Goal: Task Accomplishment & Management: Use online tool/utility

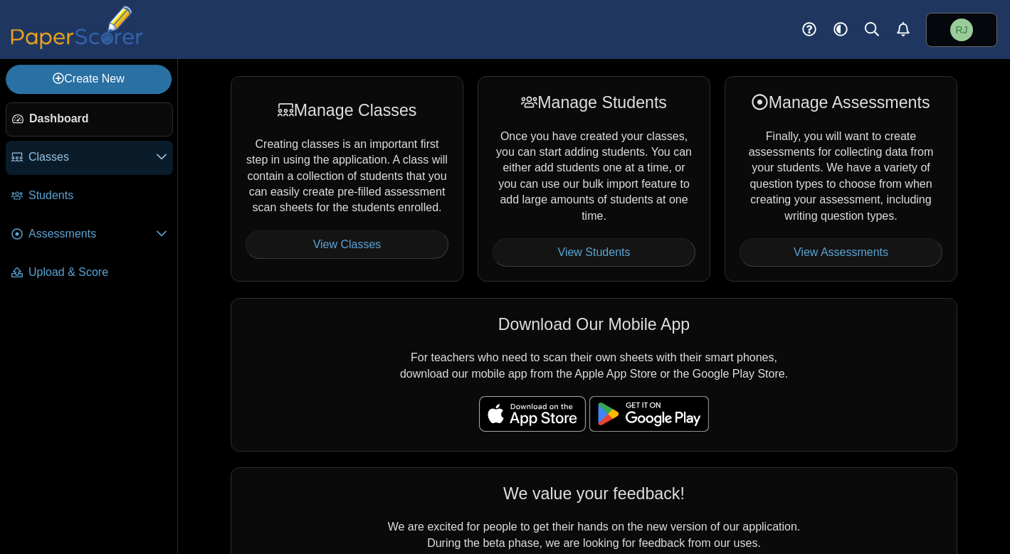
click at [160, 154] on icon at bounding box center [161, 156] width 11 height 11
click at [53, 158] on span "Classes" at bounding box center [91, 157] width 127 height 16
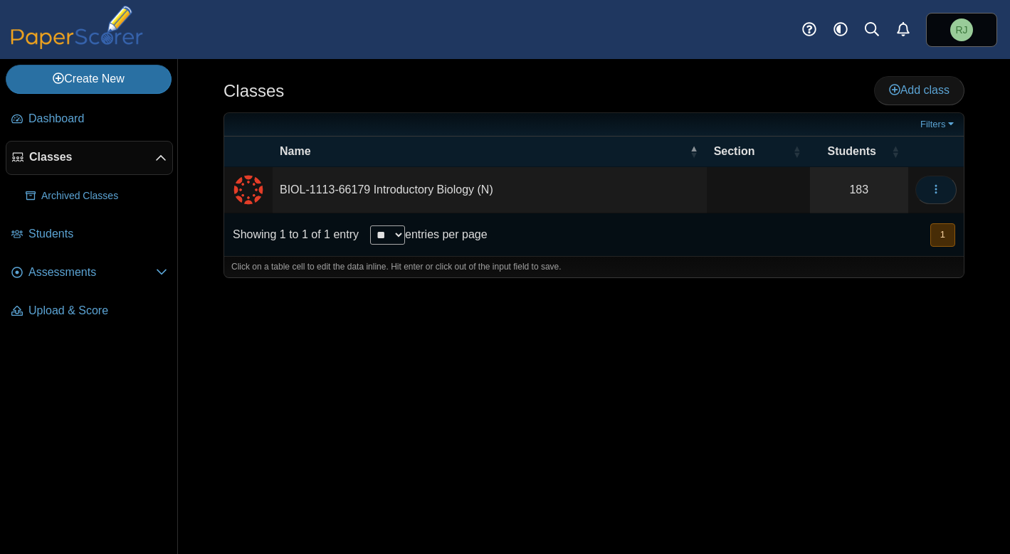
click at [941, 187] on icon "button" at bounding box center [935, 189] width 11 height 11
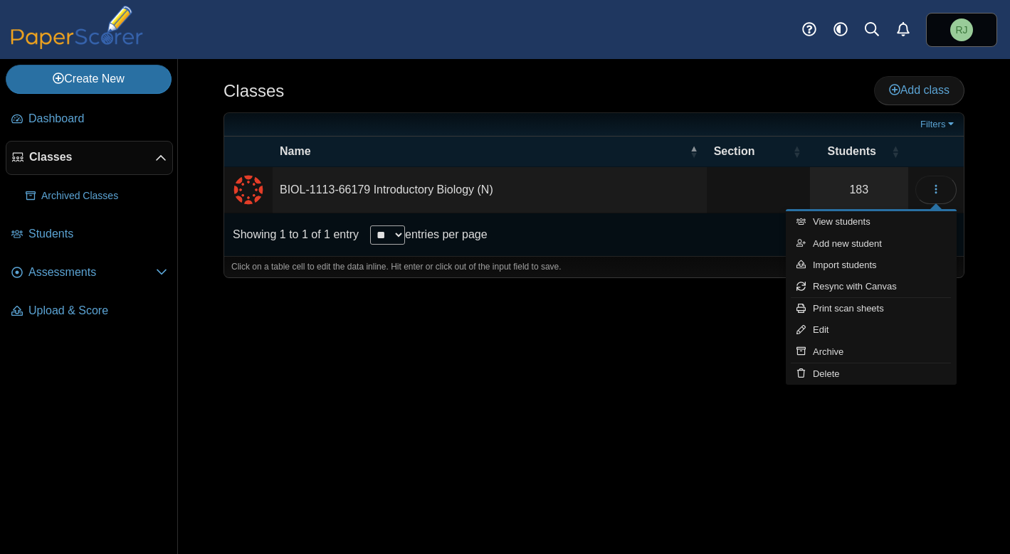
click at [462, 189] on td "BIOL-1113-66179 Introductory Biology (N)" at bounding box center [489, 190] width 434 height 46
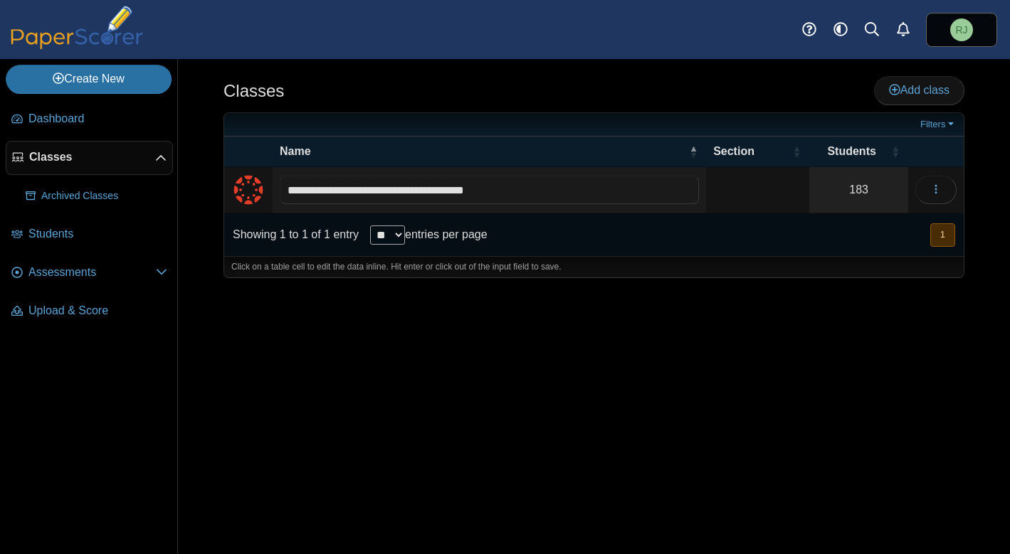
click at [642, 249] on div "Showing 1 to 1 of 1 entry ** ** ** *** entries per page « Prev 1 Next »" at bounding box center [593, 234] width 739 height 43
click at [247, 187] on img "External class connected through Canvas" at bounding box center [248, 190] width 34 height 34
click at [304, 189] on td "BIOL-1113-66179 Introductory Biology (N)" at bounding box center [489, 190] width 434 height 46
click at [580, 215] on div "Showing 1 to 1 of 1 entry ** ** ** *** entries per page « Prev 1 Next »" at bounding box center [593, 234] width 739 height 43
click at [940, 191] on icon "button" at bounding box center [935, 189] width 11 height 11
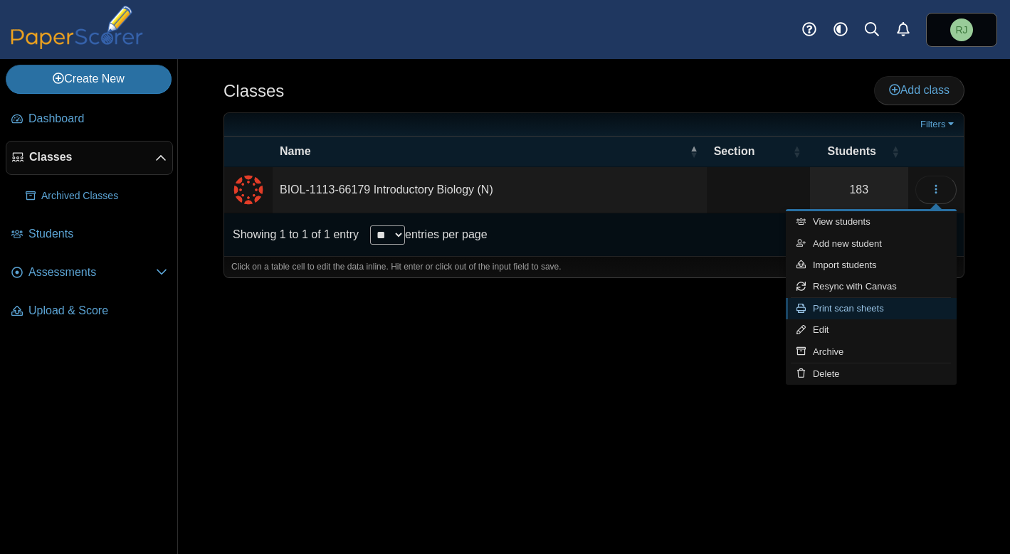
click at [859, 308] on link "Print scan sheets" at bounding box center [870, 308] width 171 height 21
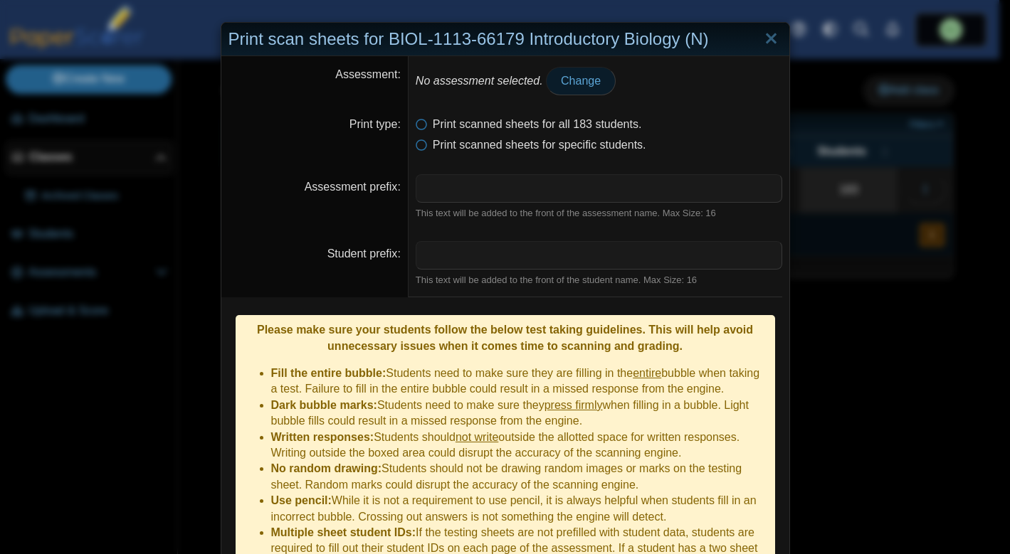
click at [573, 76] on span "Change" at bounding box center [581, 81] width 40 height 12
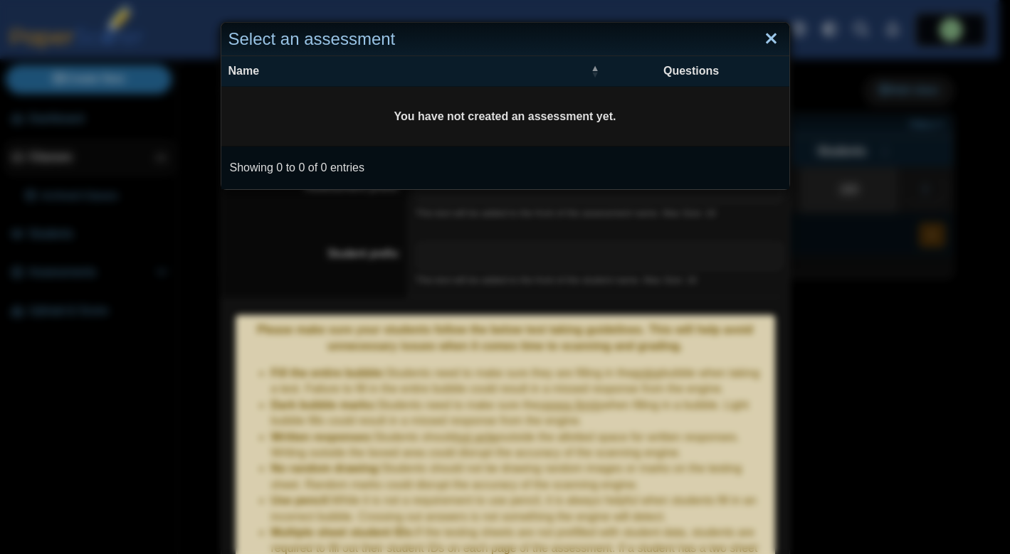
click at [766, 41] on link "Close" at bounding box center [771, 39] width 22 height 24
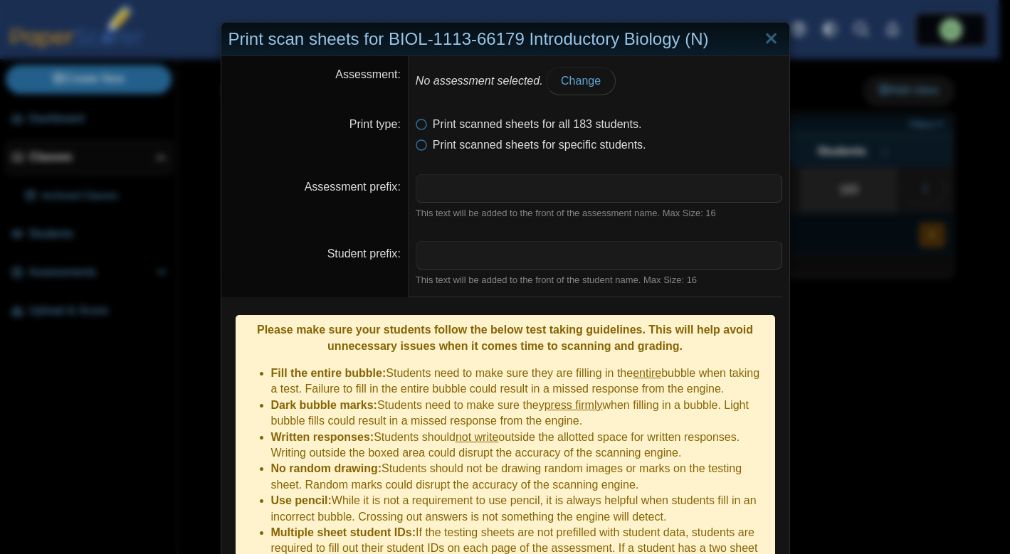
click at [766, 41] on link "Close" at bounding box center [771, 39] width 22 height 24
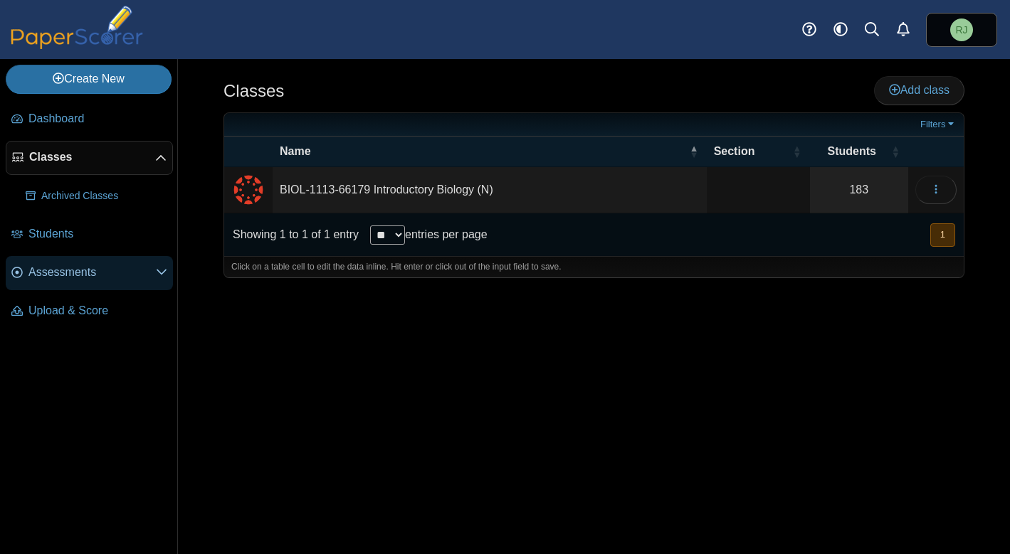
click at [162, 270] on icon at bounding box center [161, 271] width 11 height 11
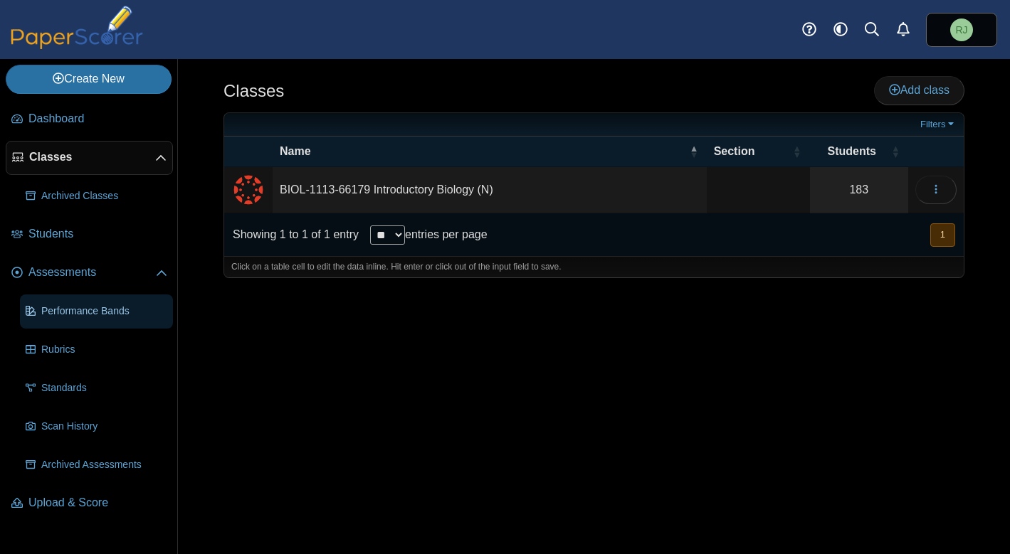
click at [105, 322] on link "Performance Bands" at bounding box center [96, 312] width 153 height 34
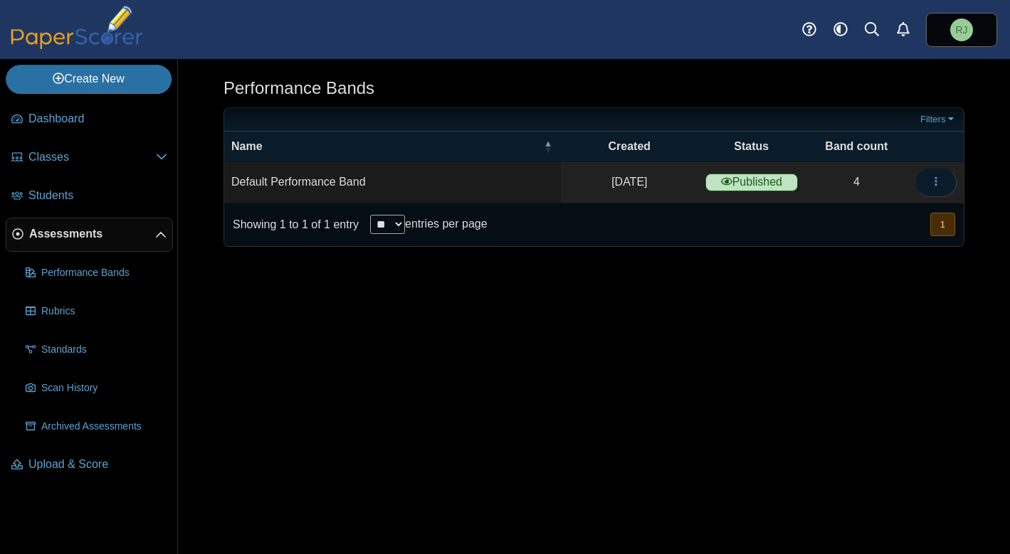
click at [945, 177] on button "button" at bounding box center [935, 182] width 41 height 28
click at [837, 211] on link "Details" at bounding box center [870, 214] width 171 height 21
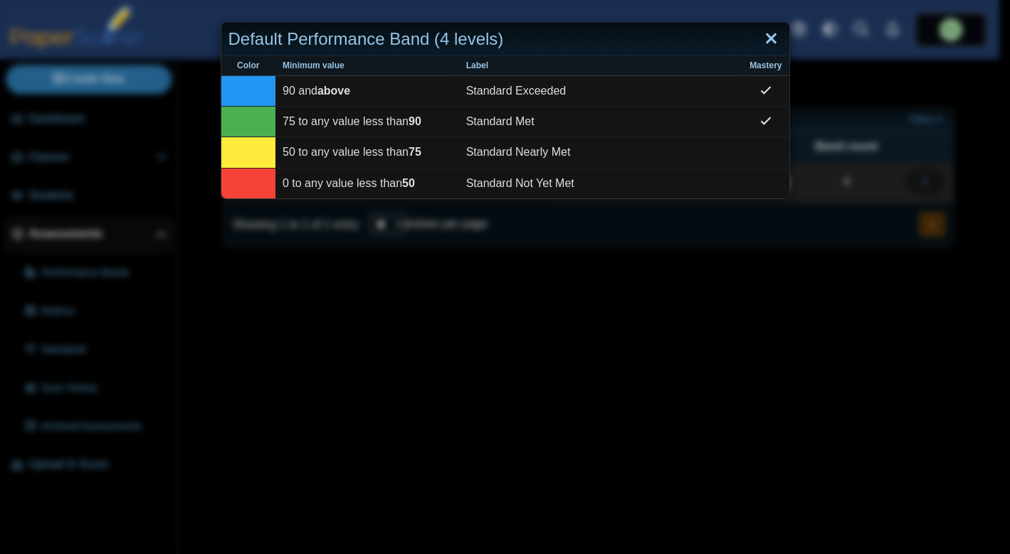
click at [768, 37] on link "Close" at bounding box center [771, 39] width 22 height 24
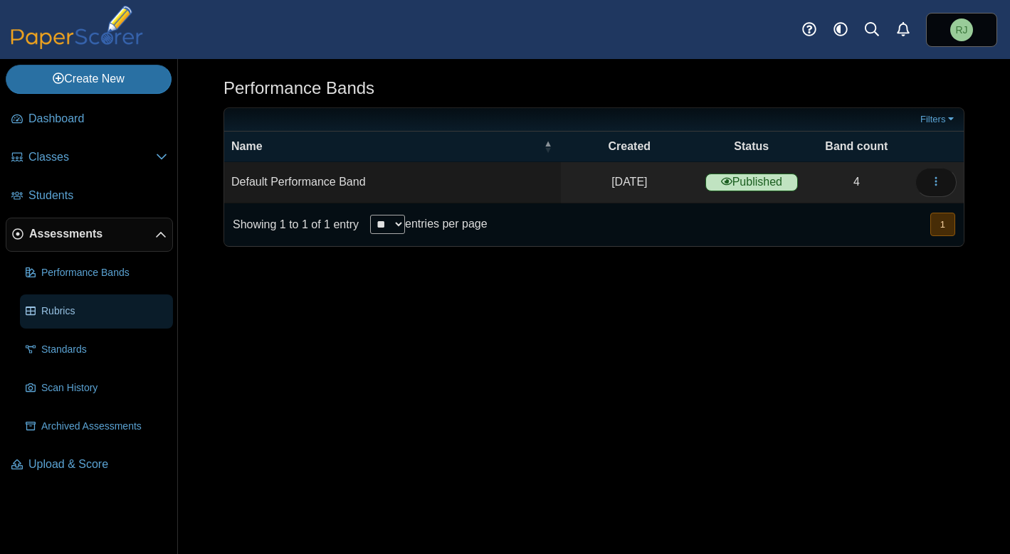
click at [63, 318] on link "Rubrics" at bounding box center [96, 312] width 153 height 34
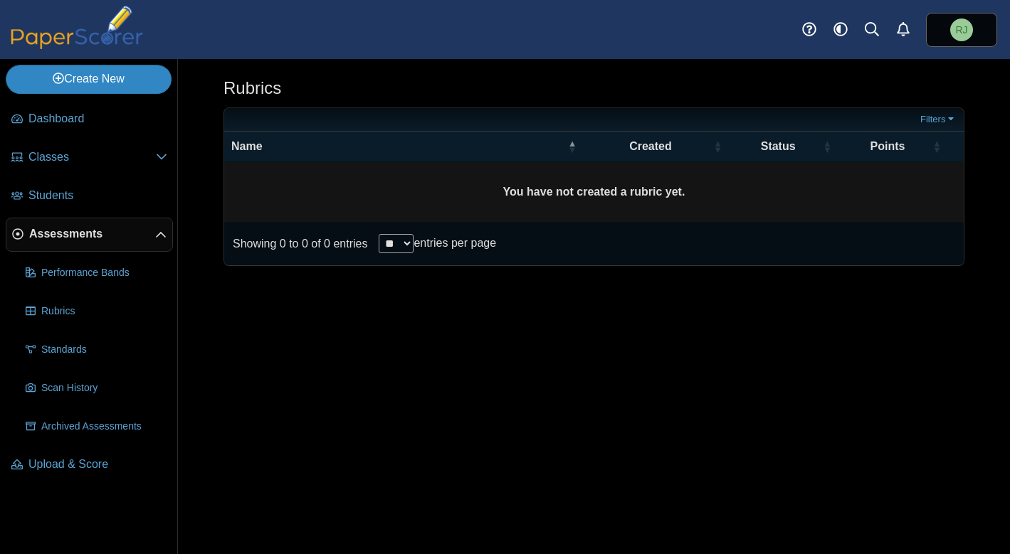
click at [135, 79] on link "Create New" at bounding box center [89, 79] width 166 height 28
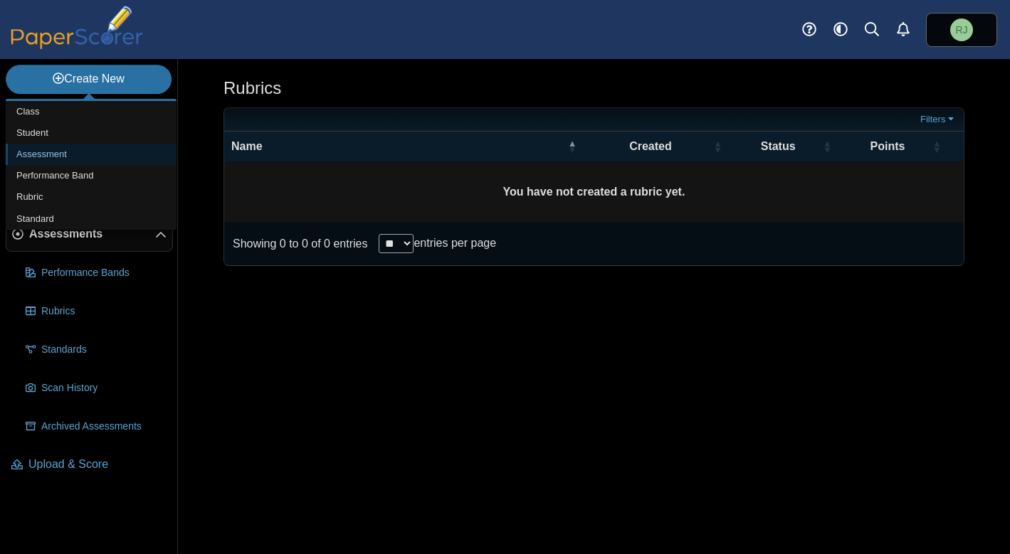
click at [45, 152] on link "Assessment" at bounding box center [91, 154] width 171 height 21
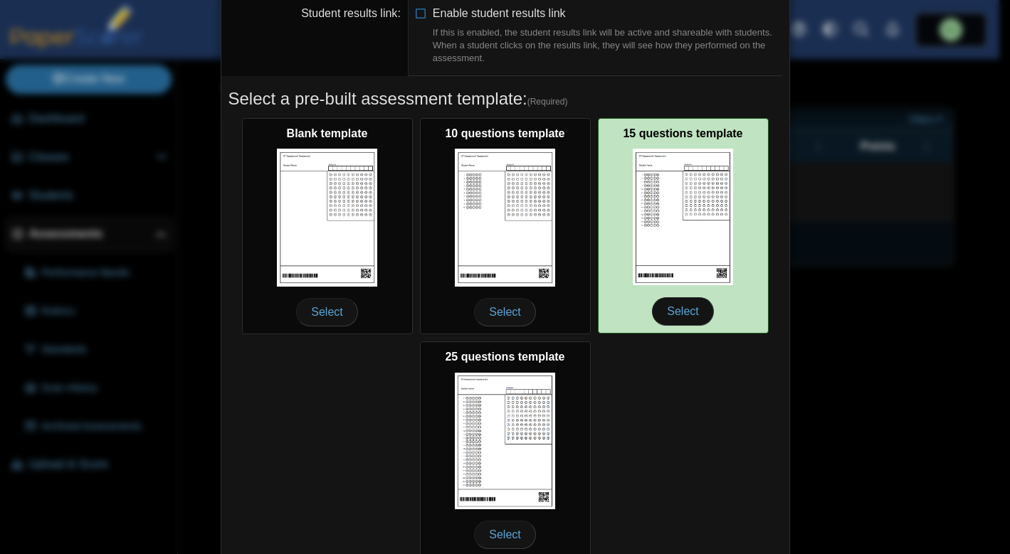
scroll to position [218, 0]
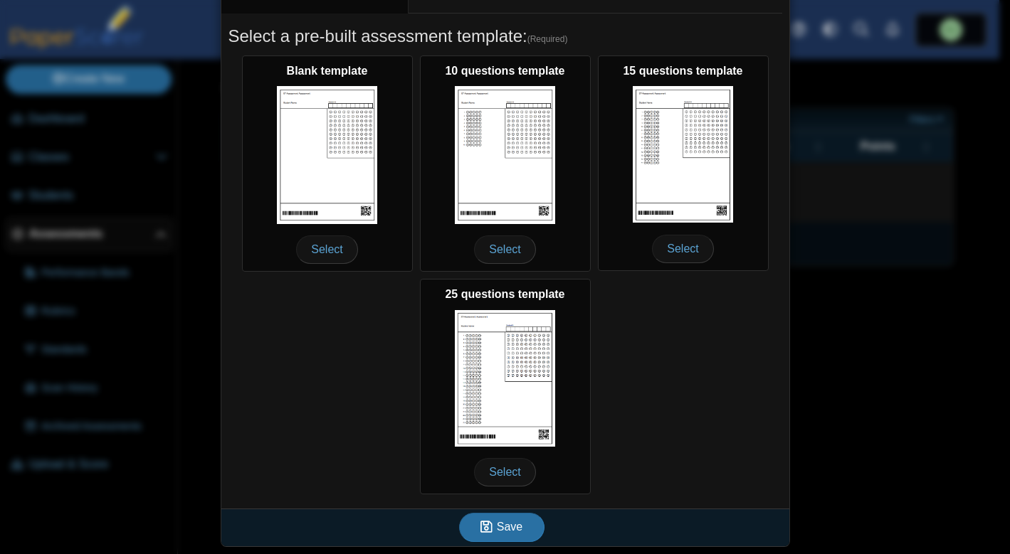
click at [677, 390] on div "Blank template Select 10 questions template Select 15 questions template Select…" at bounding box center [504, 275] width 553 height 446
click at [871, 245] on div "Adding a new assessment Name (Required) Performance band Default Performance Ba…" at bounding box center [505, 277] width 1010 height 554
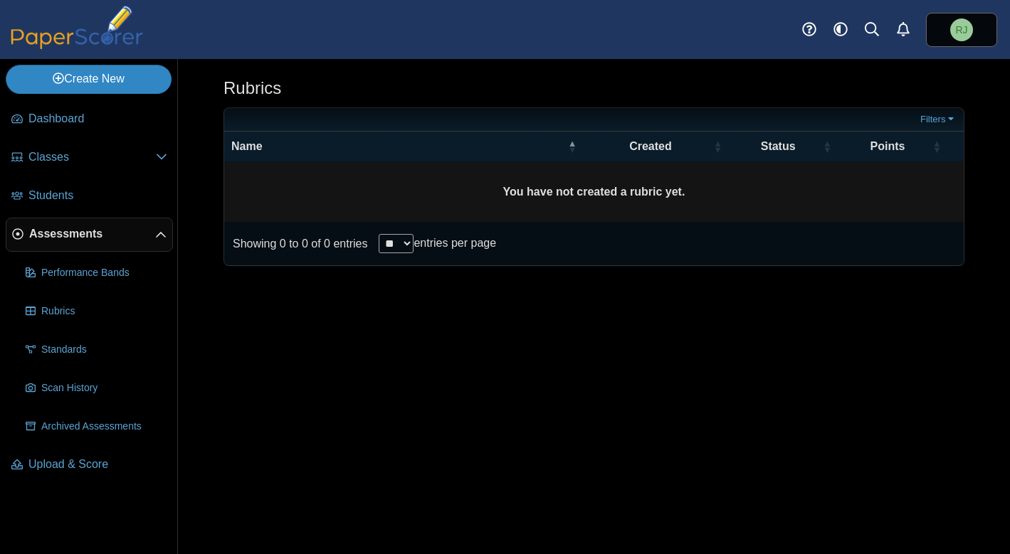
click at [142, 83] on link "Create New" at bounding box center [89, 79] width 166 height 28
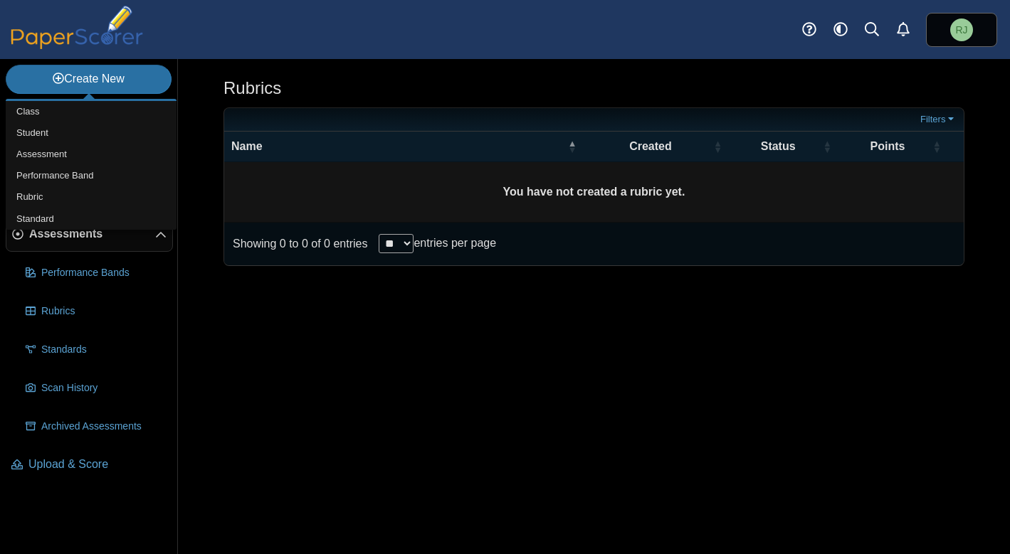
click at [231, 334] on div "Rubrics Filters **" at bounding box center [594, 306] width 832 height 495
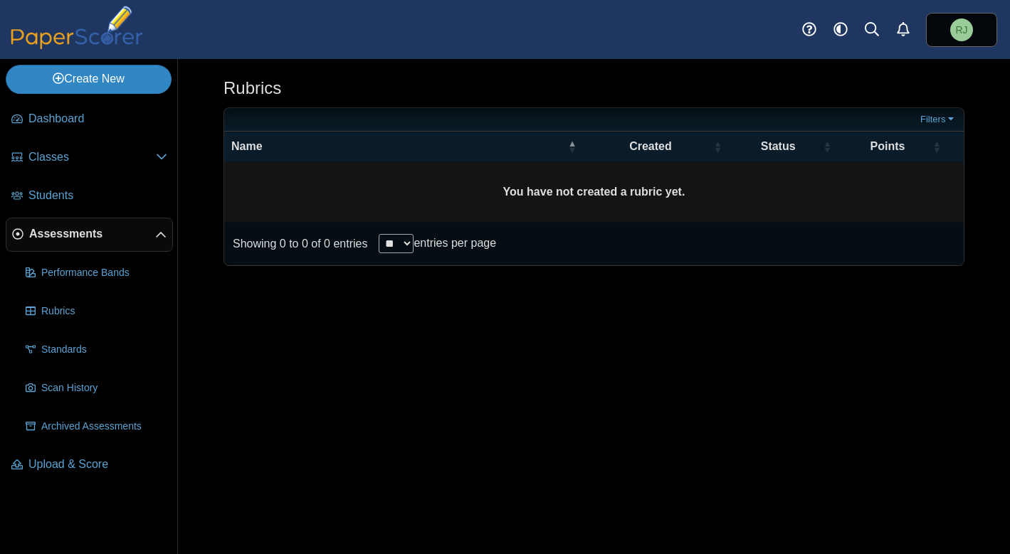
click at [127, 77] on link "Create New" at bounding box center [89, 79] width 166 height 28
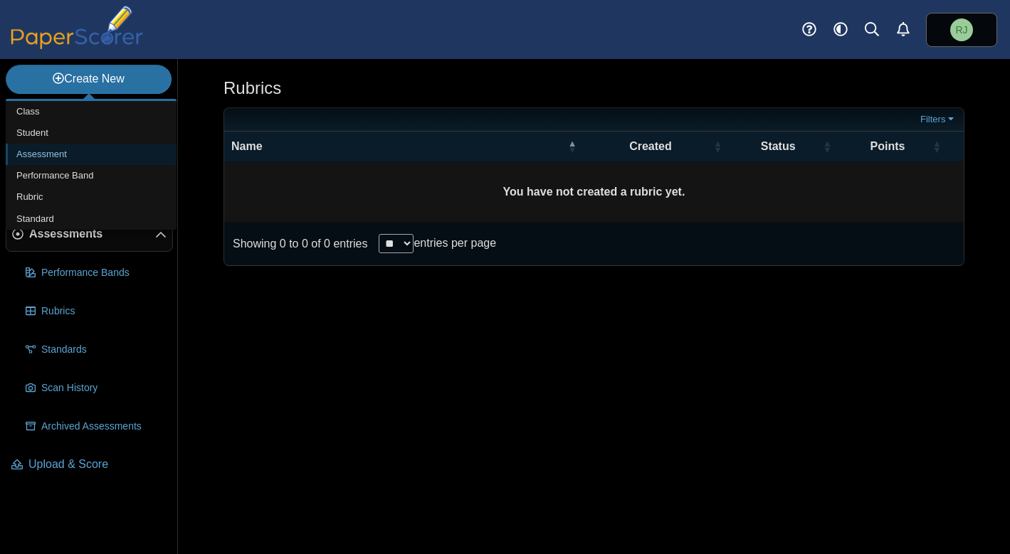
click at [52, 161] on link "Assessment" at bounding box center [91, 154] width 171 height 21
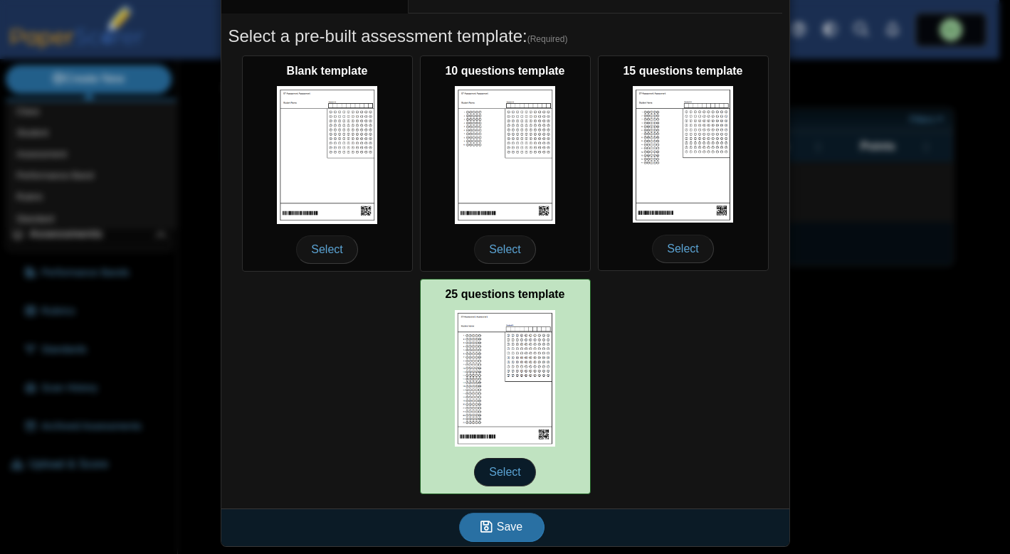
click at [502, 470] on span "Select" at bounding box center [504, 472] width 61 height 28
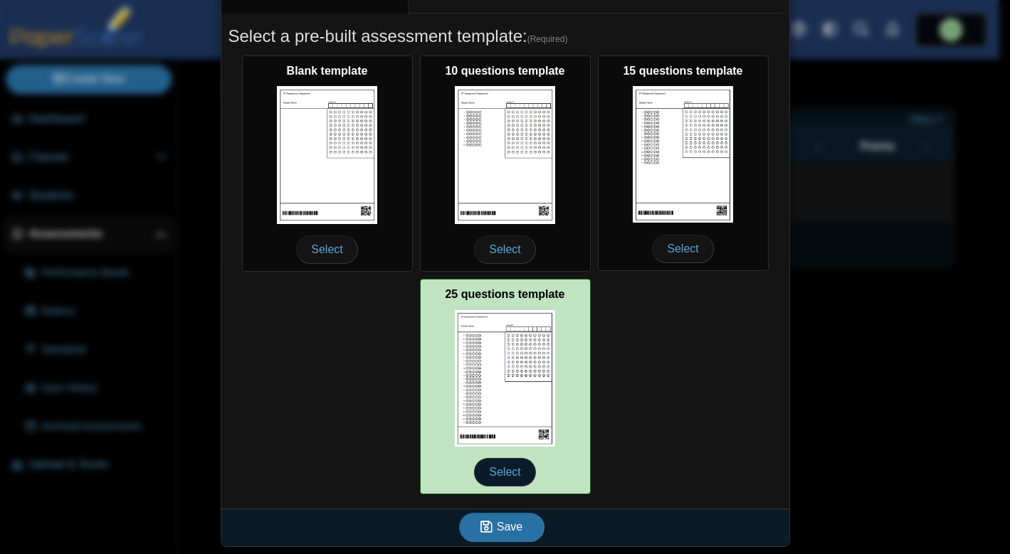
click at [508, 462] on span "Select" at bounding box center [504, 472] width 61 height 28
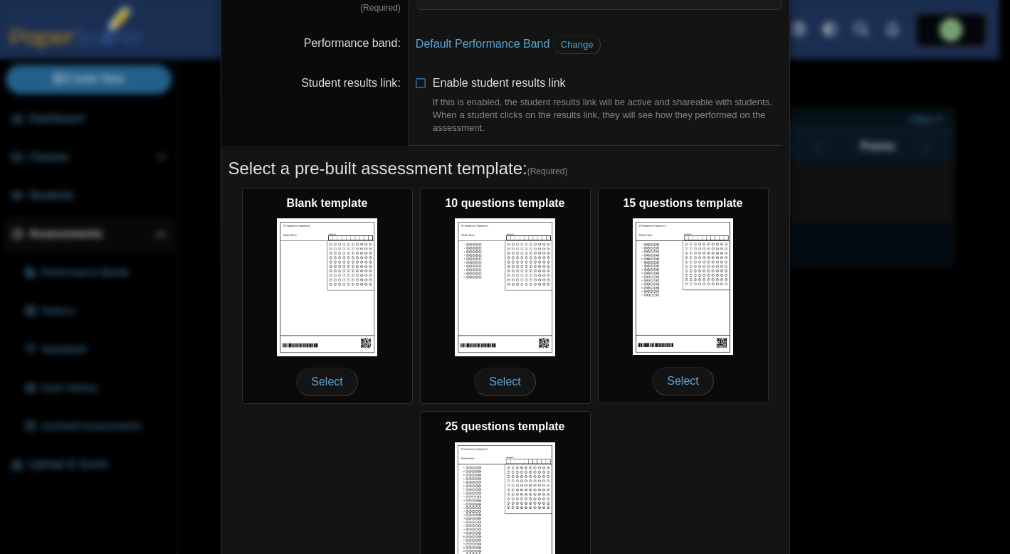
scroll to position [0, 0]
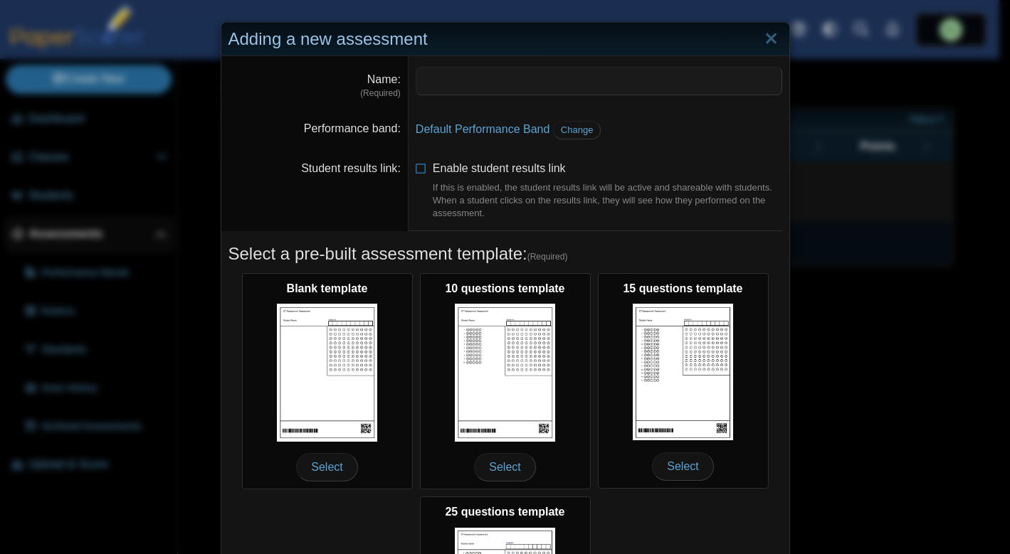
click at [553, 253] on span "(Required)" at bounding box center [547, 257] width 41 height 12
click at [764, 37] on link "Close" at bounding box center [771, 39] width 22 height 24
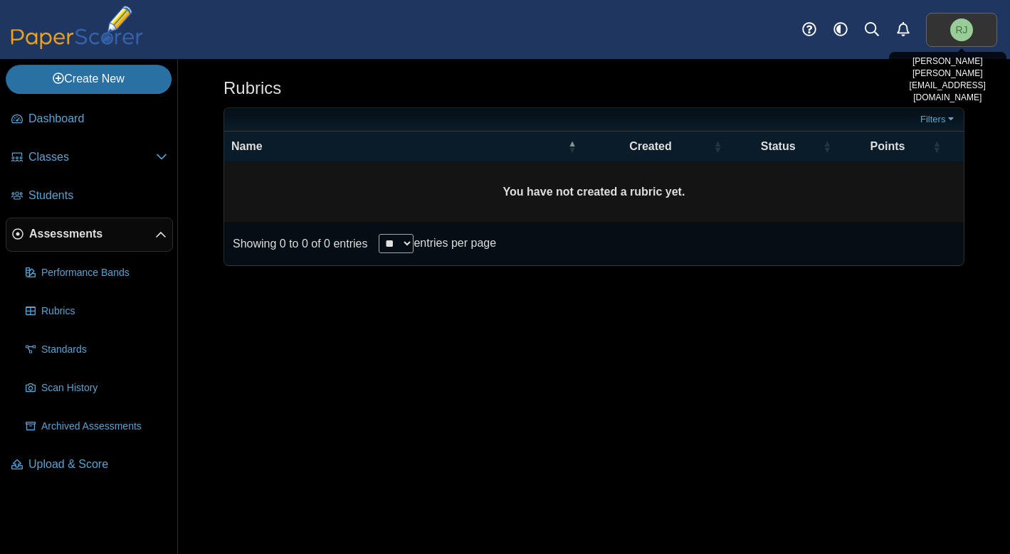
click at [968, 33] on span "RJ" at bounding box center [961, 29] width 23 height 23
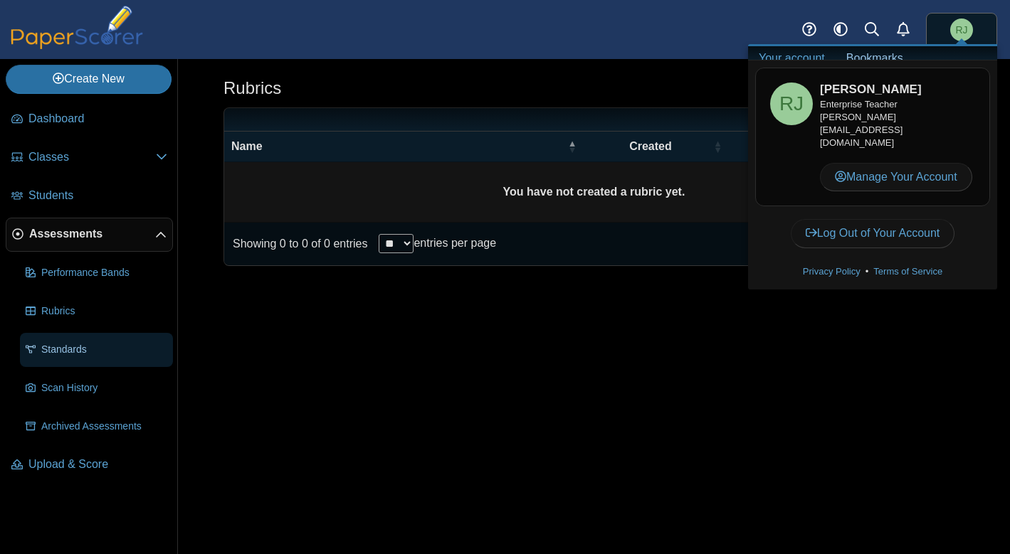
click at [68, 354] on span "Standards" at bounding box center [104, 350] width 126 height 14
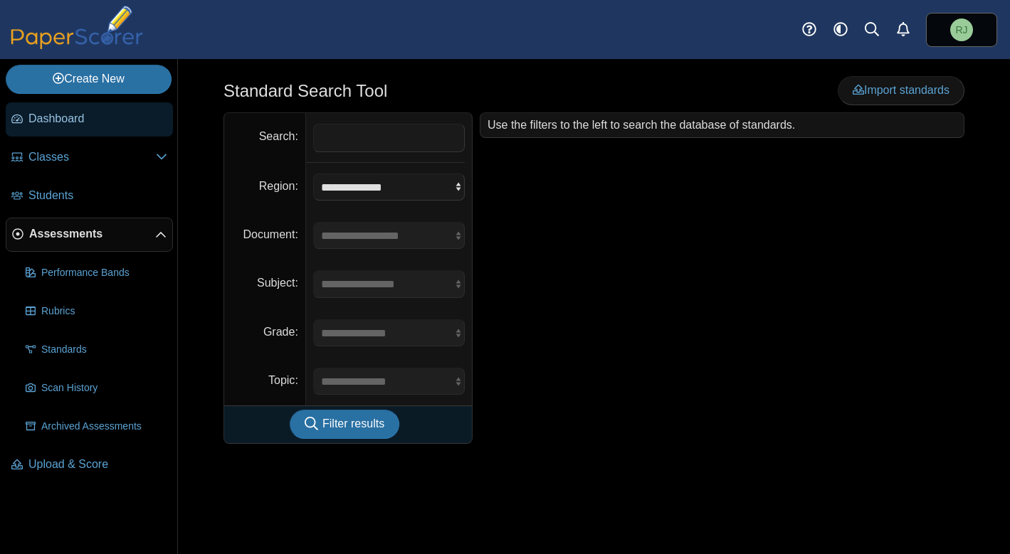
click at [100, 118] on span "Dashboard" at bounding box center [97, 119] width 139 height 16
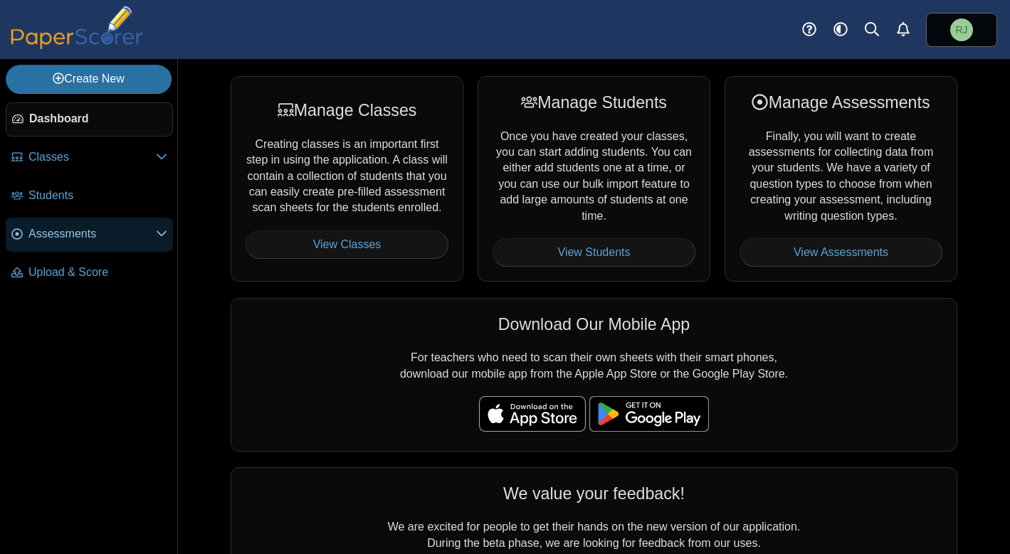
click at [161, 238] on icon at bounding box center [161, 233] width 11 height 11
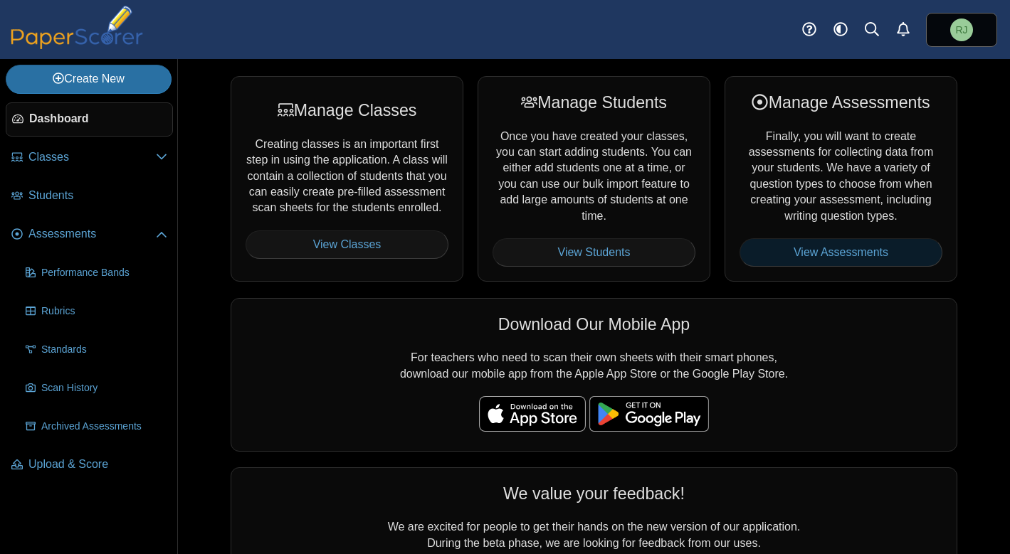
click at [847, 245] on link "View Assessments" at bounding box center [840, 252] width 203 height 28
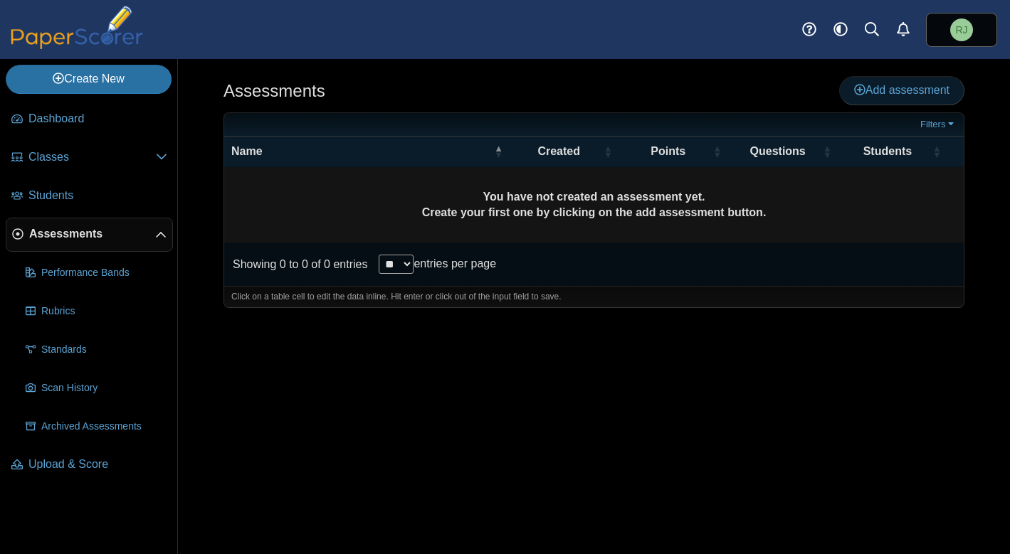
click at [864, 88] on span "Add assessment" at bounding box center [901, 90] width 95 height 12
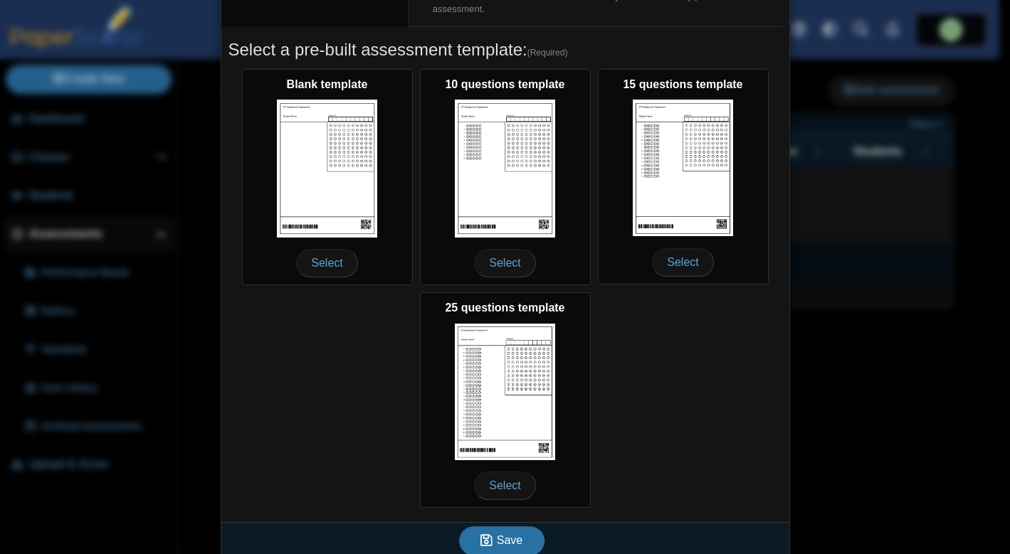
scroll to position [218, 0]
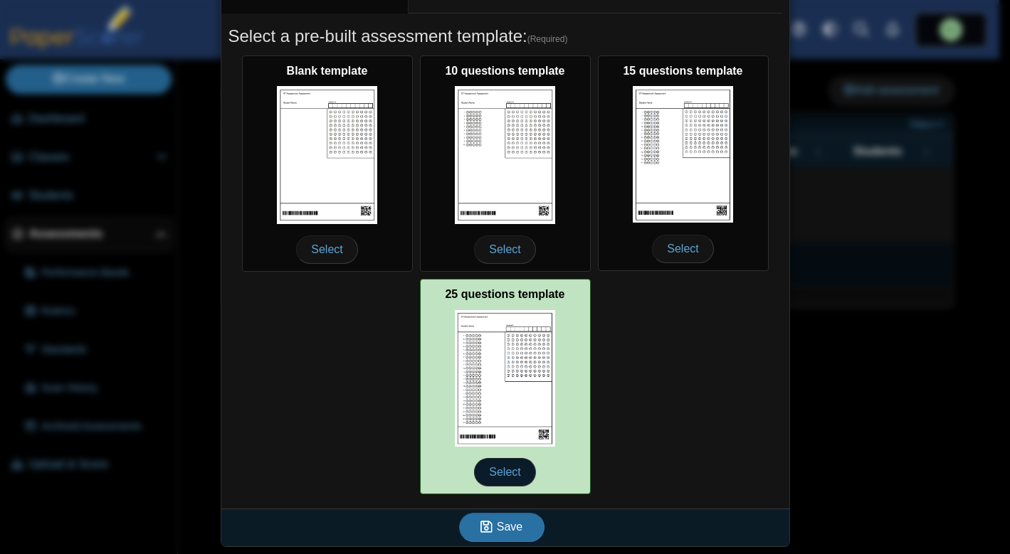
click at [492, 467] on span "Select" at bounding box center [504, 472] width 61 height 28
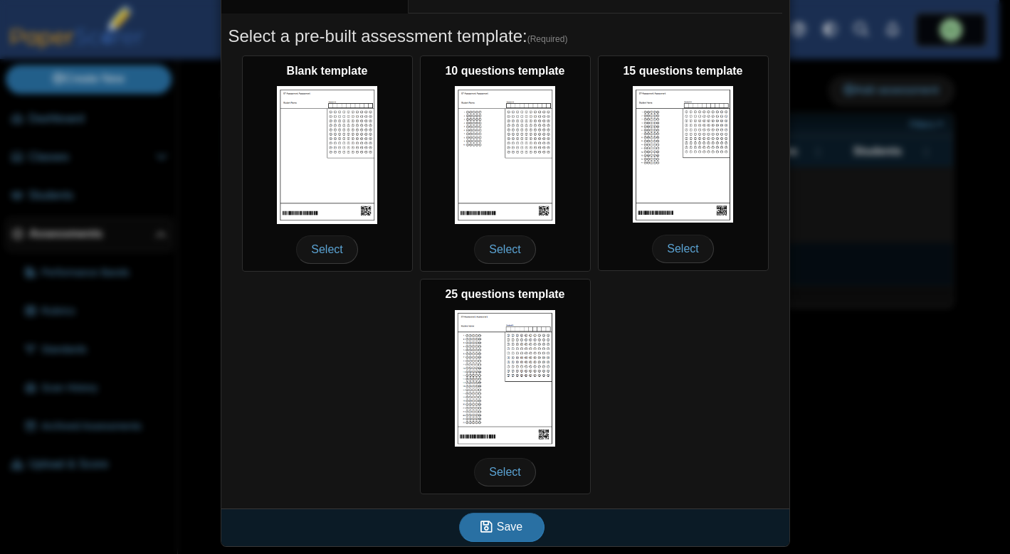
scroll to position [0, 0]
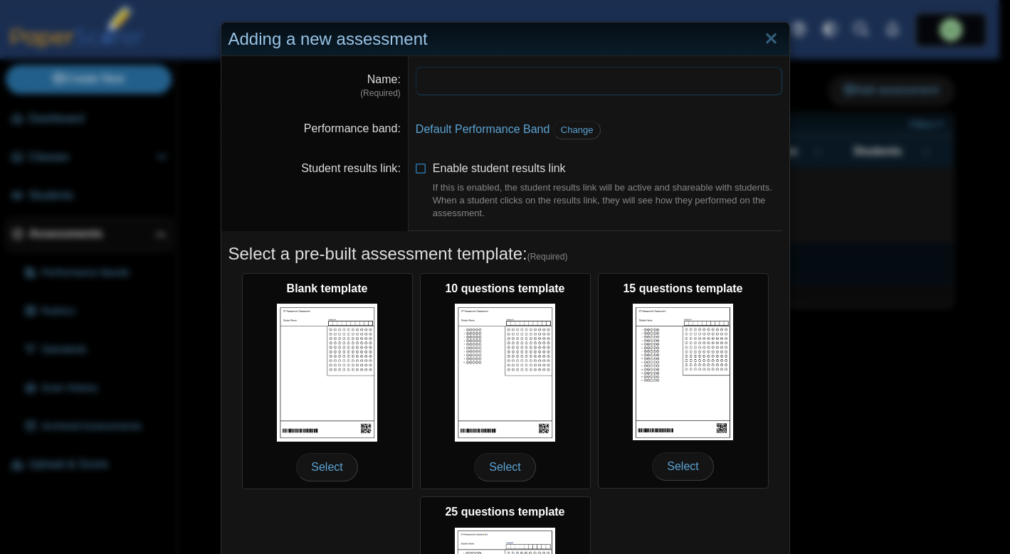
click at [435, 88] on input "Name" at bounding box center [598, 81] width 366 height 28
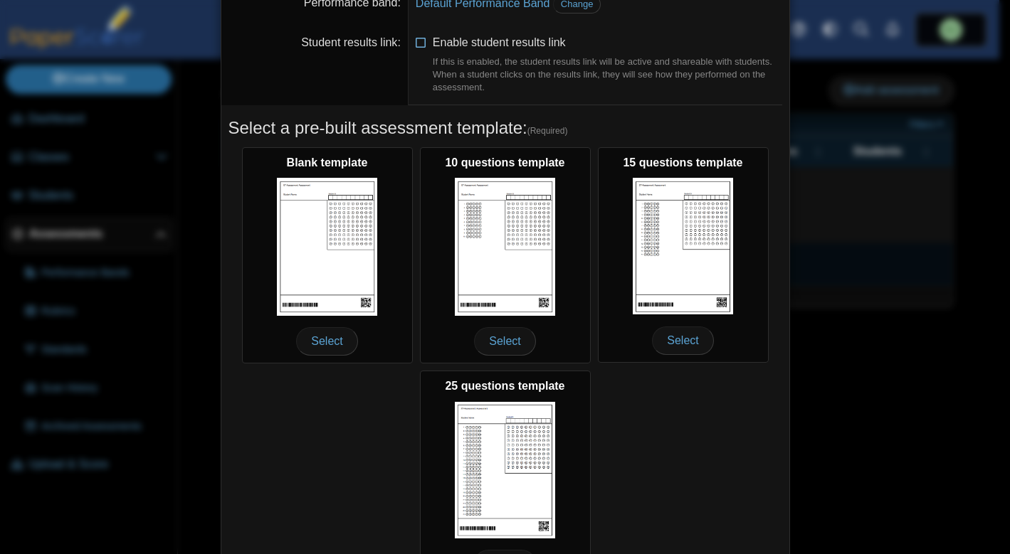
scroll to position [218, 0]
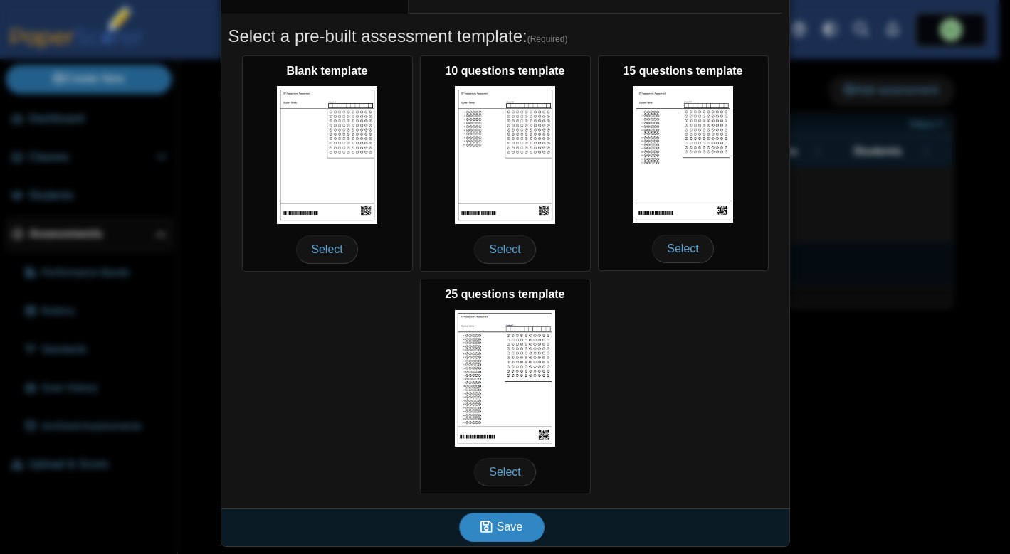
type input "*********"
click at [497, 528] on span "Save" at bounding box center [510, 527] width 26 height 12
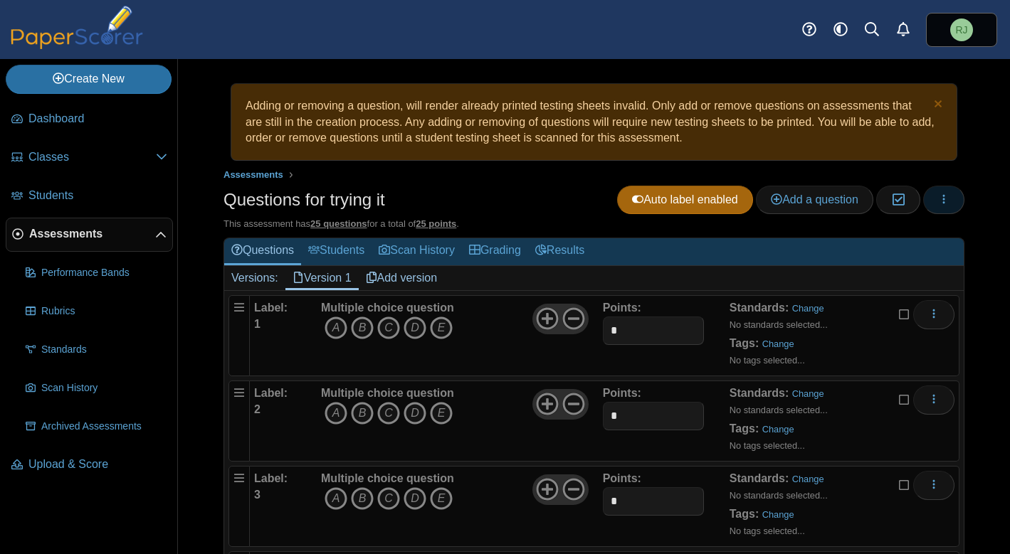
click at [938, 201] on icon "button" at bounding box center [943, 199] width 11 height 11
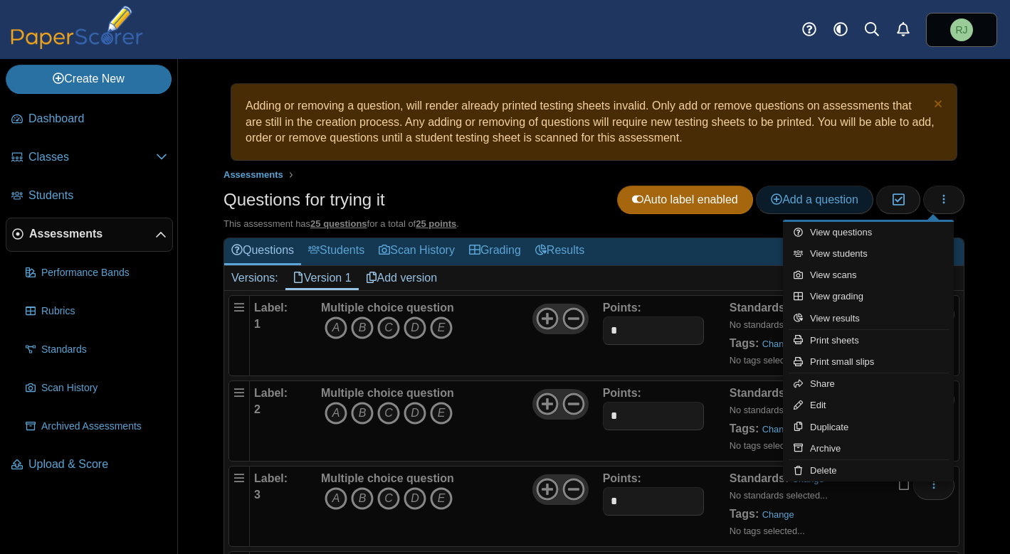
click at [791, 198] on span "Add a question" at bounding box center [814, 200] width 88 height 12
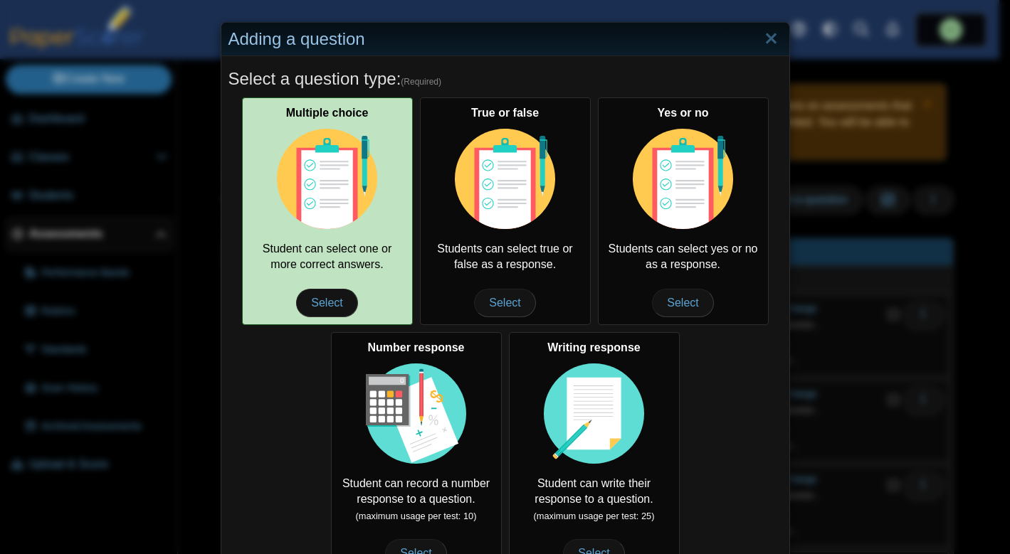
click at [317, 178] on img at bounding box center [327, 179] width 101 height 101
click at [319, 301] on span "Select" at bounding box center [326, 303] width 61 height 28
click at [324, 298] on span "Select" at bounding box center [326, 303] width 61 height 28
click at [316, 303] on span "Select" at bounding box center [326, 303] width 61 height 28
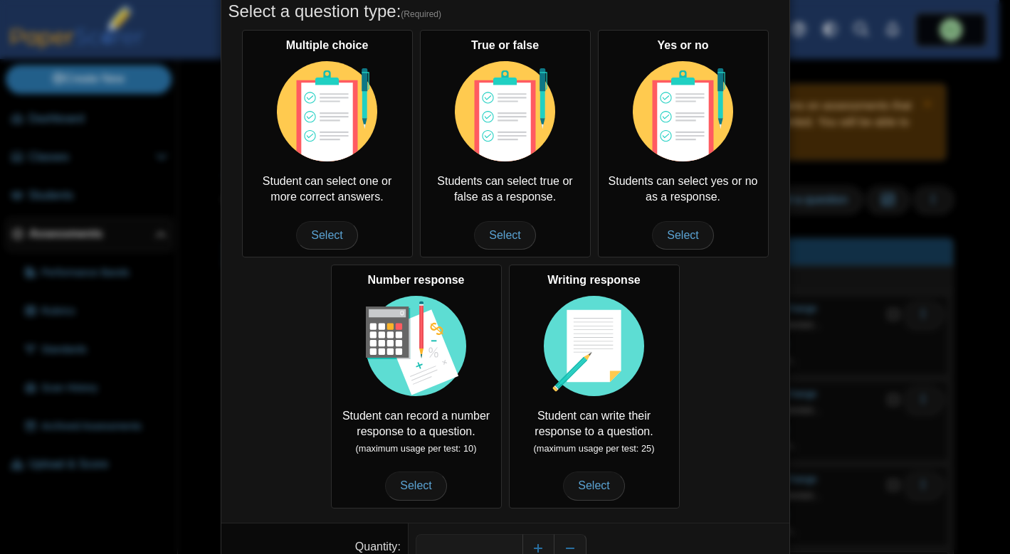
scroll to position [162, 0]
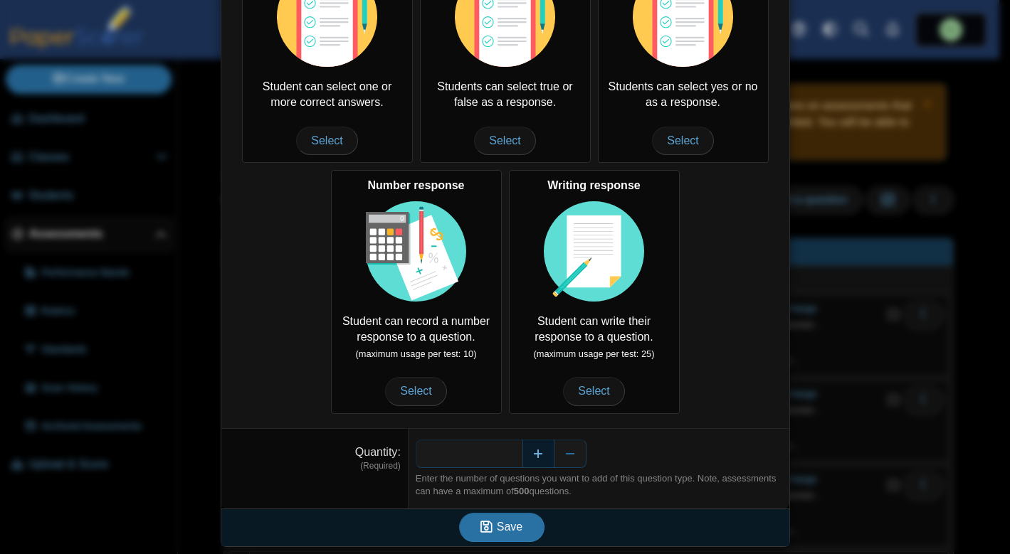
click at [539, 453] on button "Increase" at bounding box center [538, 454] width 32 height 28
type input "*"
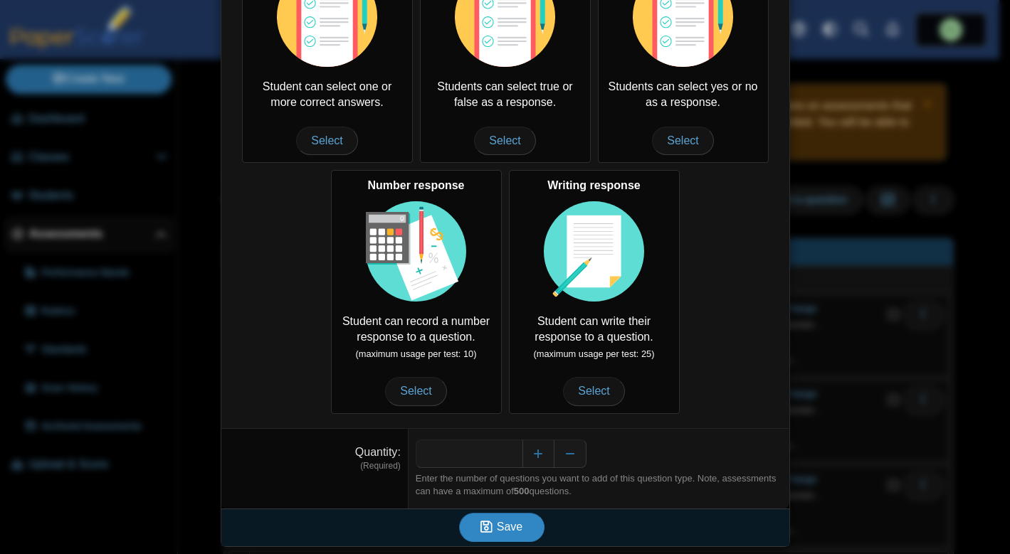
click at [497, 529] on span "Save" at bounding box center [510, 527] width 26 height 12
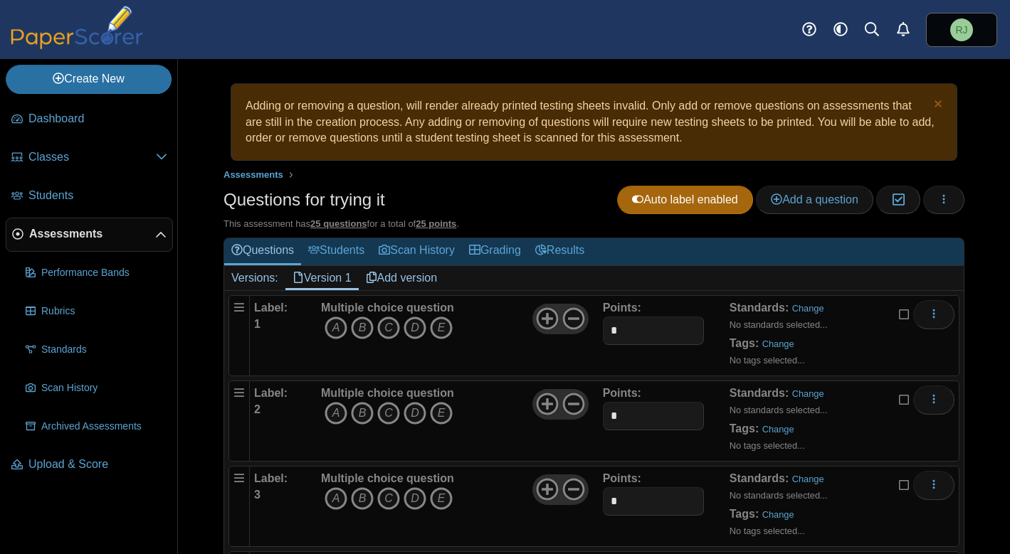
scroll to position [414, 0]
click at [941, 198] on button "button" at bounding box center [943, 200] width 41 height 28
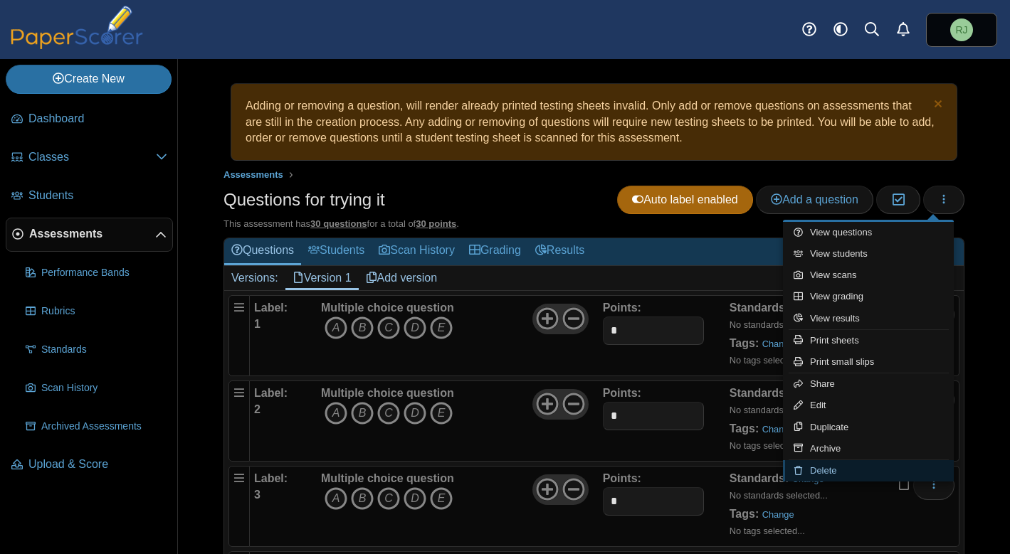
click at [832, 470] on link "Delete" at bounding box center [868, 470] width 171 height 21
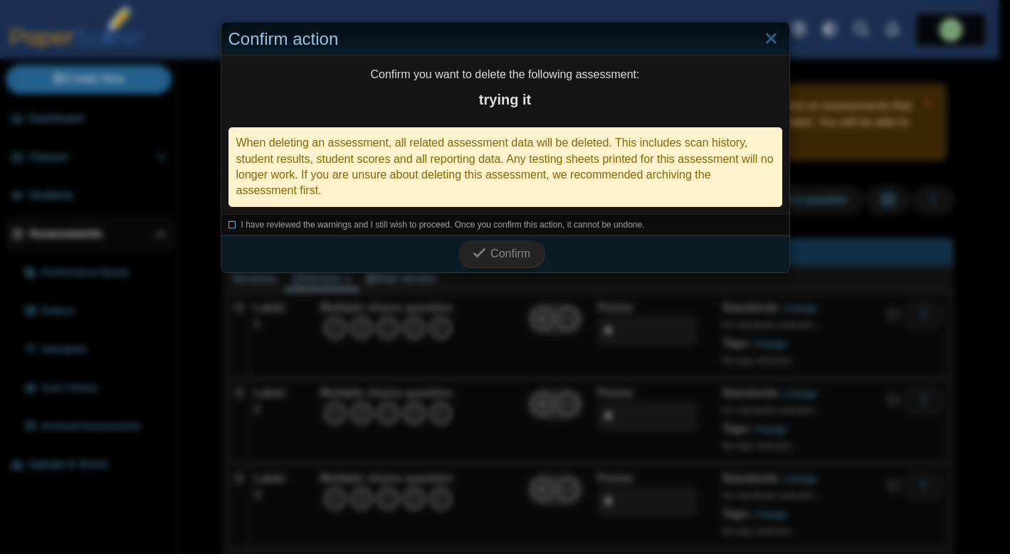
click at [228, 226] on icon at bounding box center [232, 223] width 9 height 8
click at [494, 258] on span "Confirm" at bounding box center [510, 254] width 40 height 12
